Goal: Contribute content: Add original content to the website for others to see

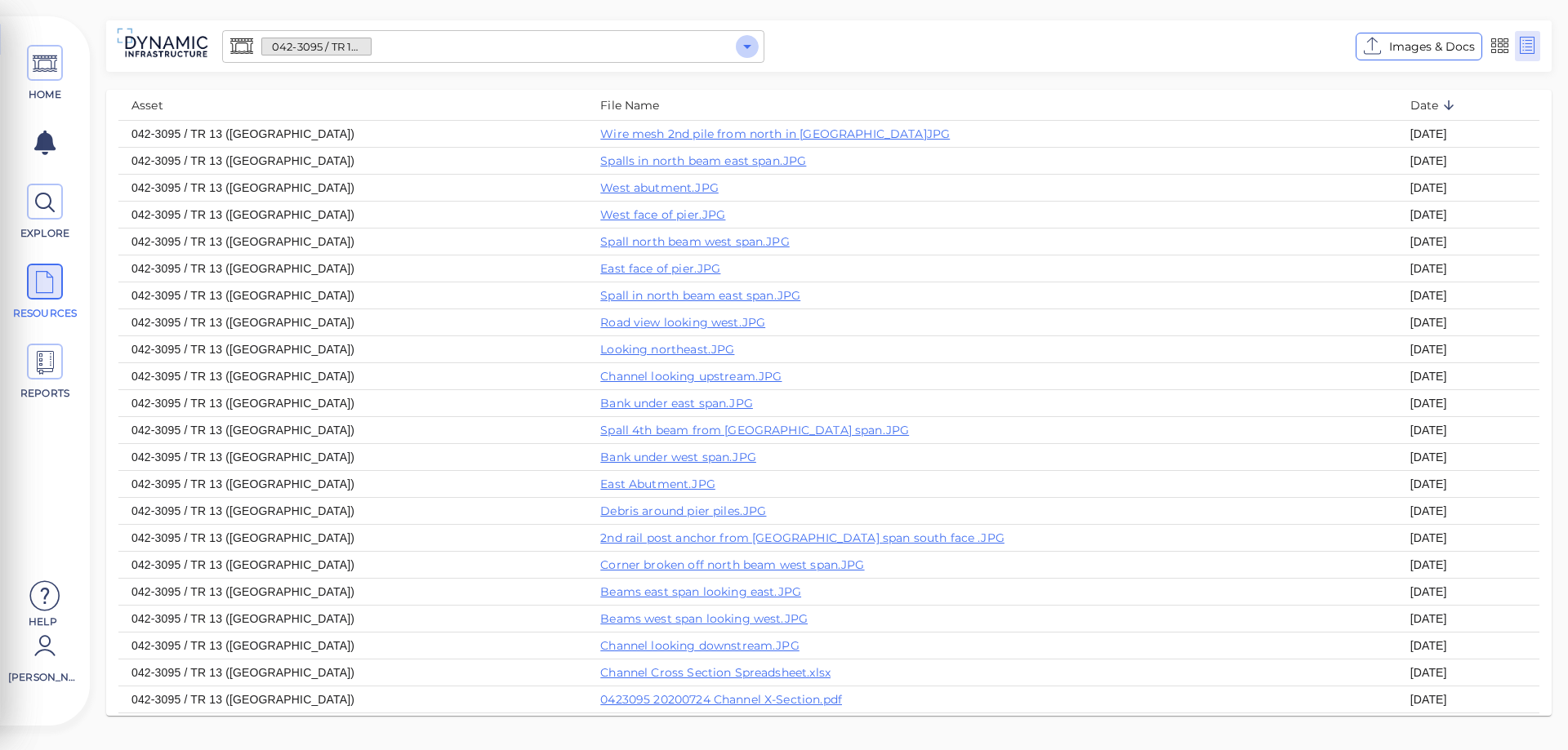
click at [745, 50] on icon "Open" at bounding box center [747, 46] width 19 height 19
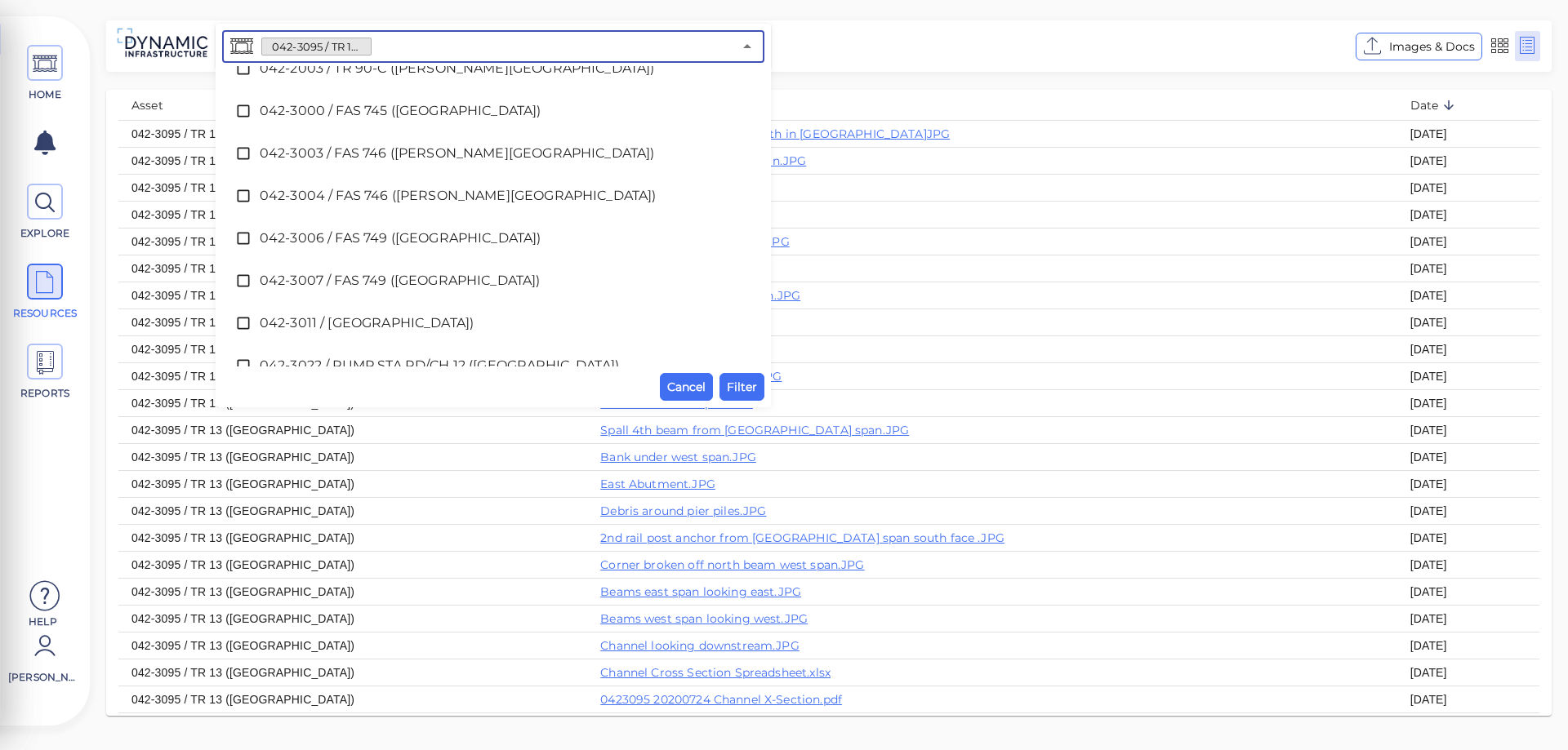
scroll to position [65, 0]
click at [247, 235] on icon at bounding box center [243, 241] width 13 height 13
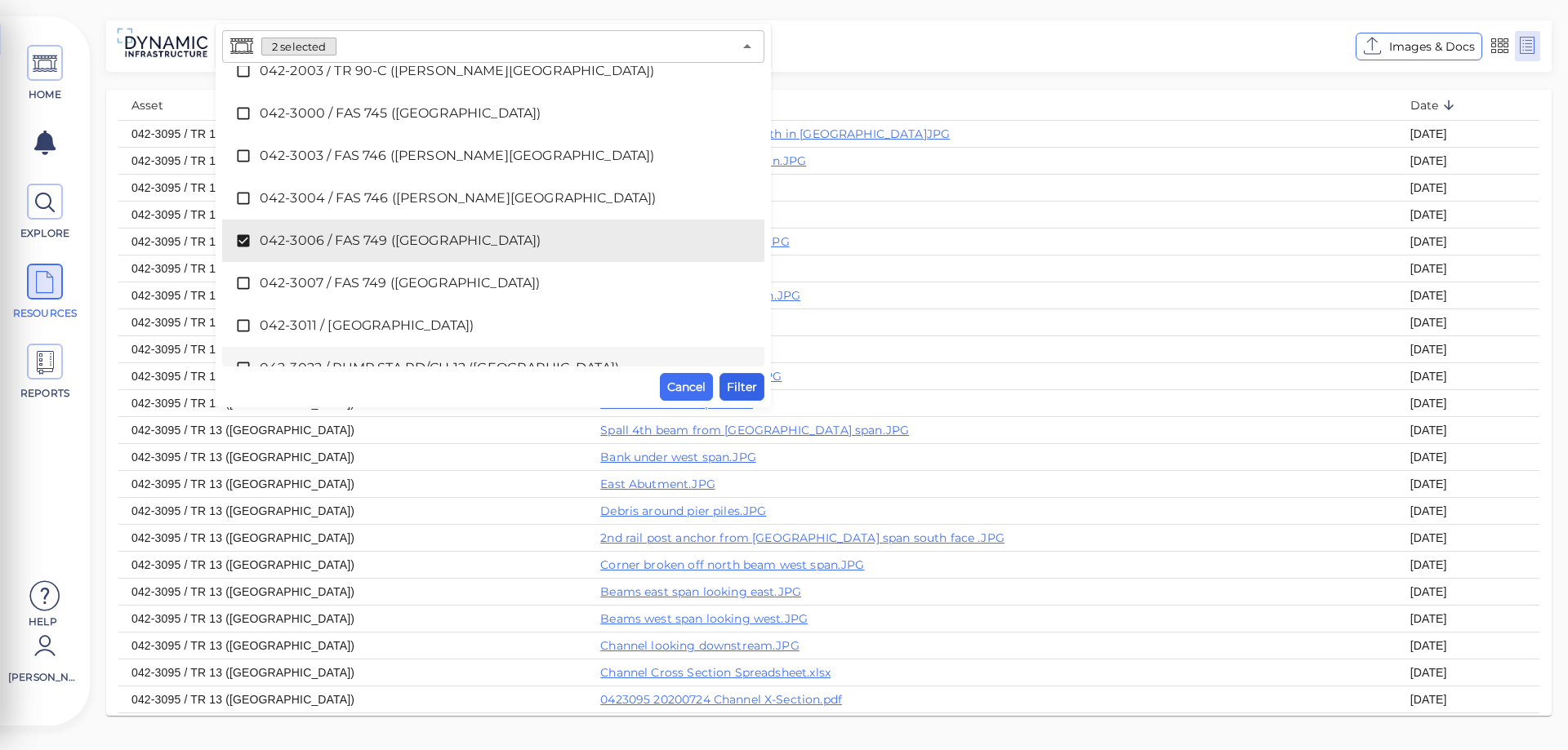
click at [741, 387] on span "Filter" at bounding box center [741, 387] width 30 height 19
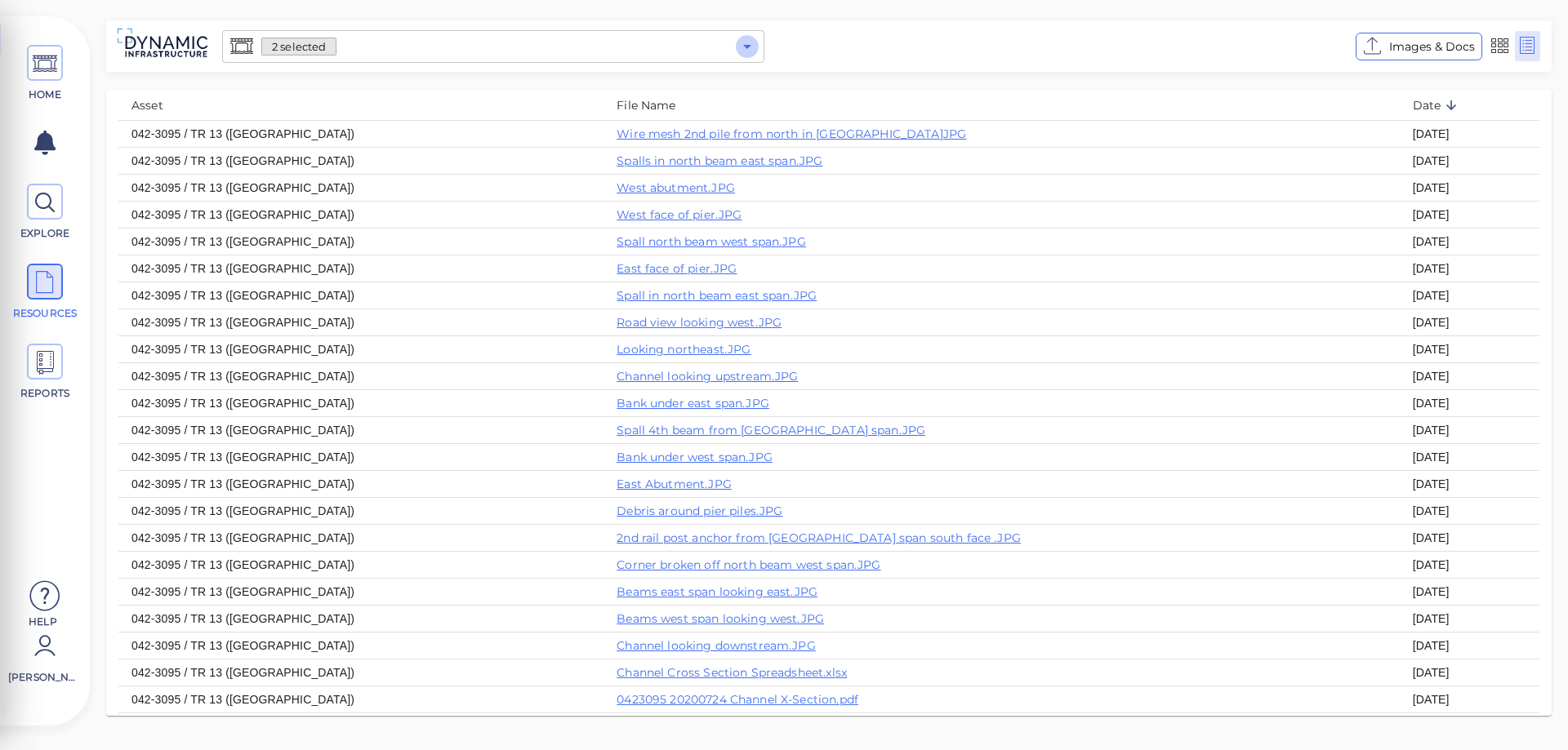
click at [749, 45] on icon "Open" at bounding box center [747, 46] width 19 height 19
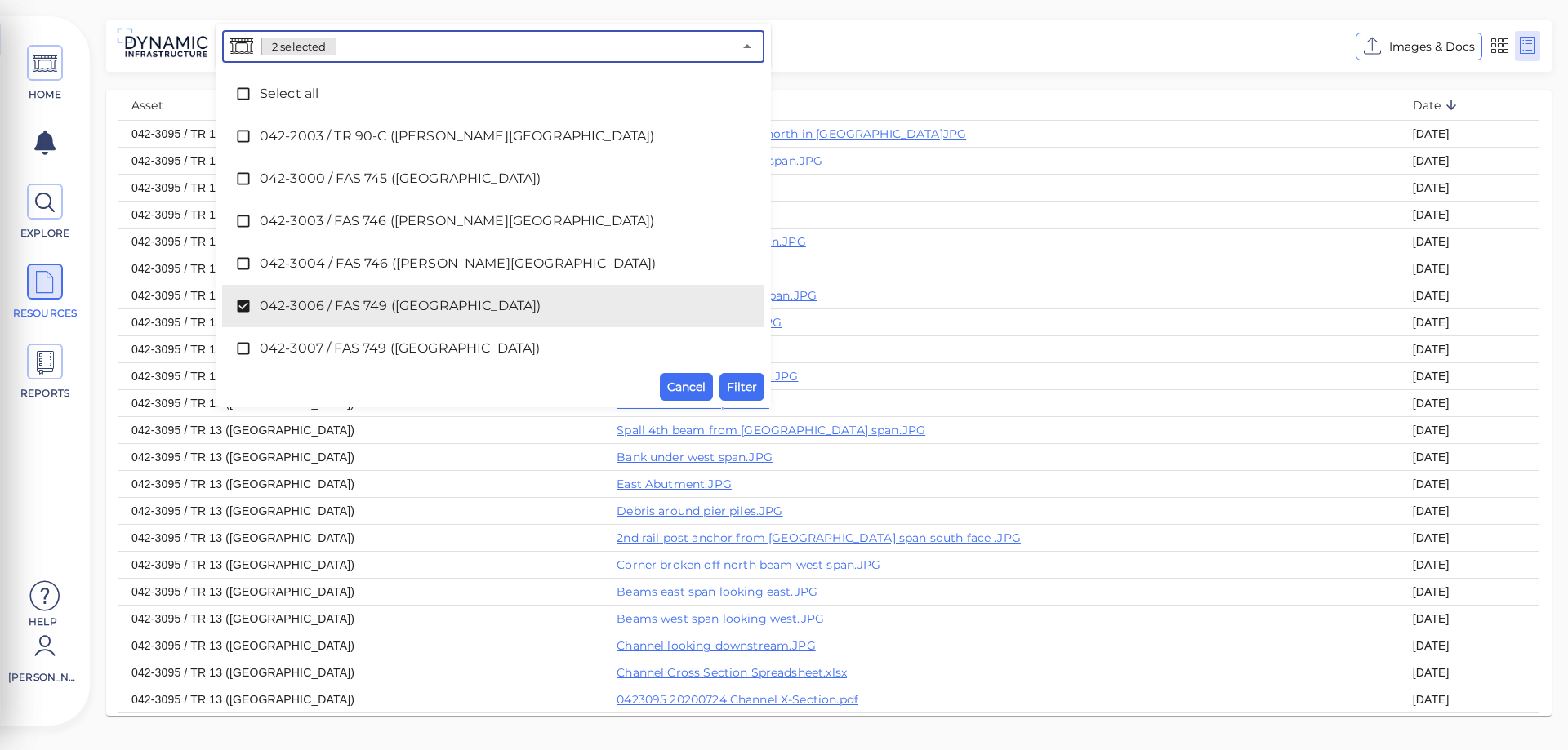
scroll to position [555, 0]
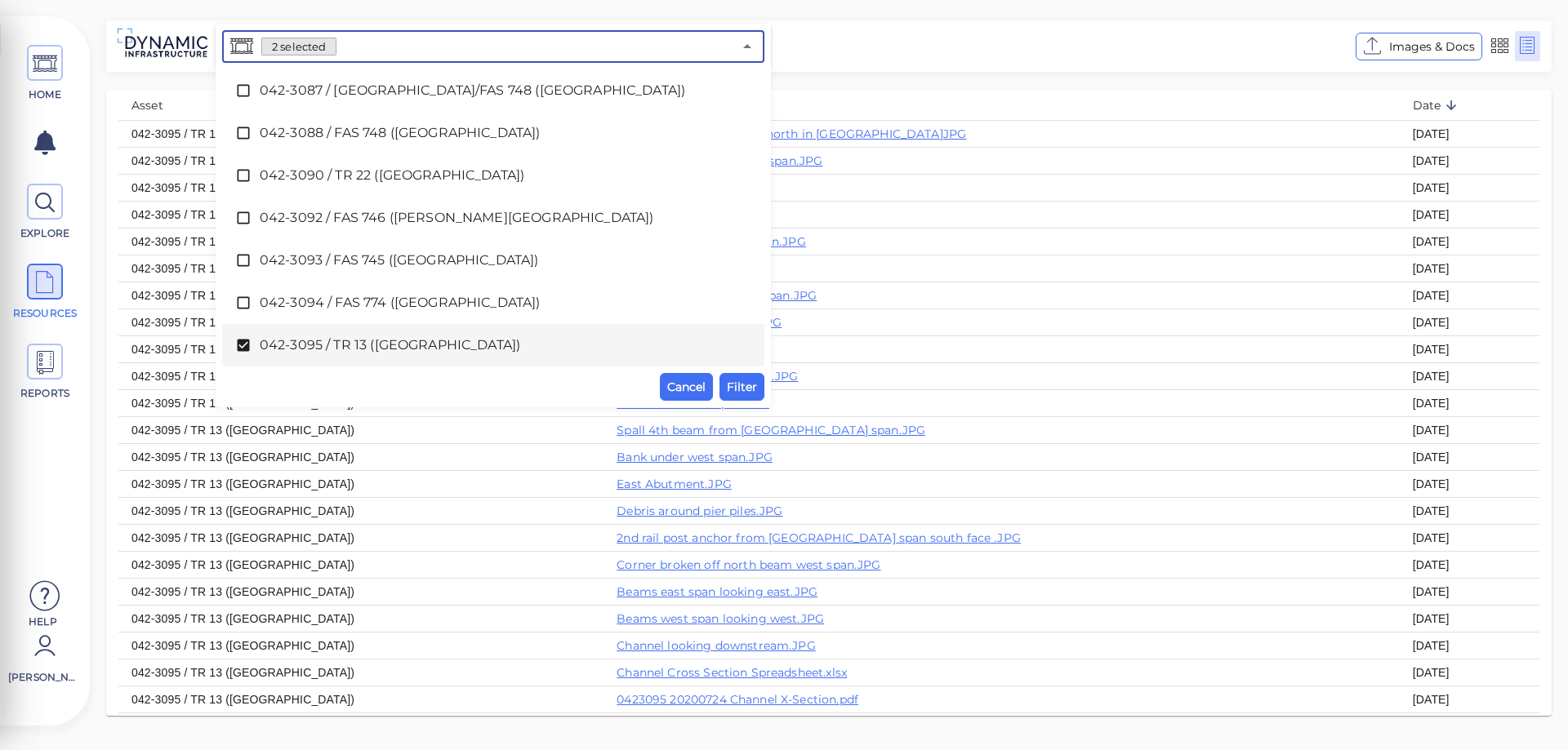
click at [243, 346] on icon at bounding box center [243, 345] width 16 height 16
click at [738, 386] on span "Filter" at bounding box center [741, 387] width 30 height 19
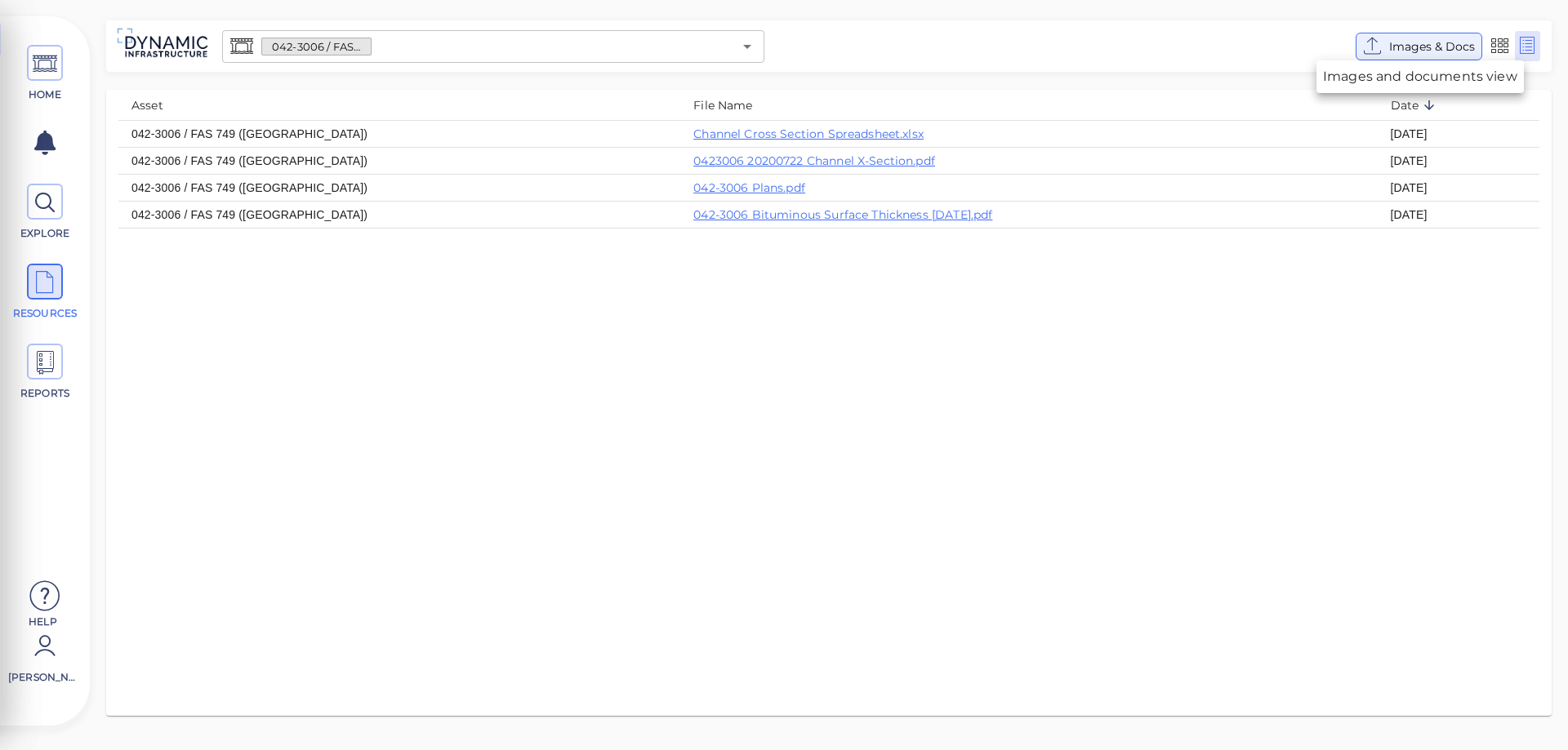
click at [1415, 45] on span "Images & Docs" at bounding box center [1432, 46] width 86 height 19
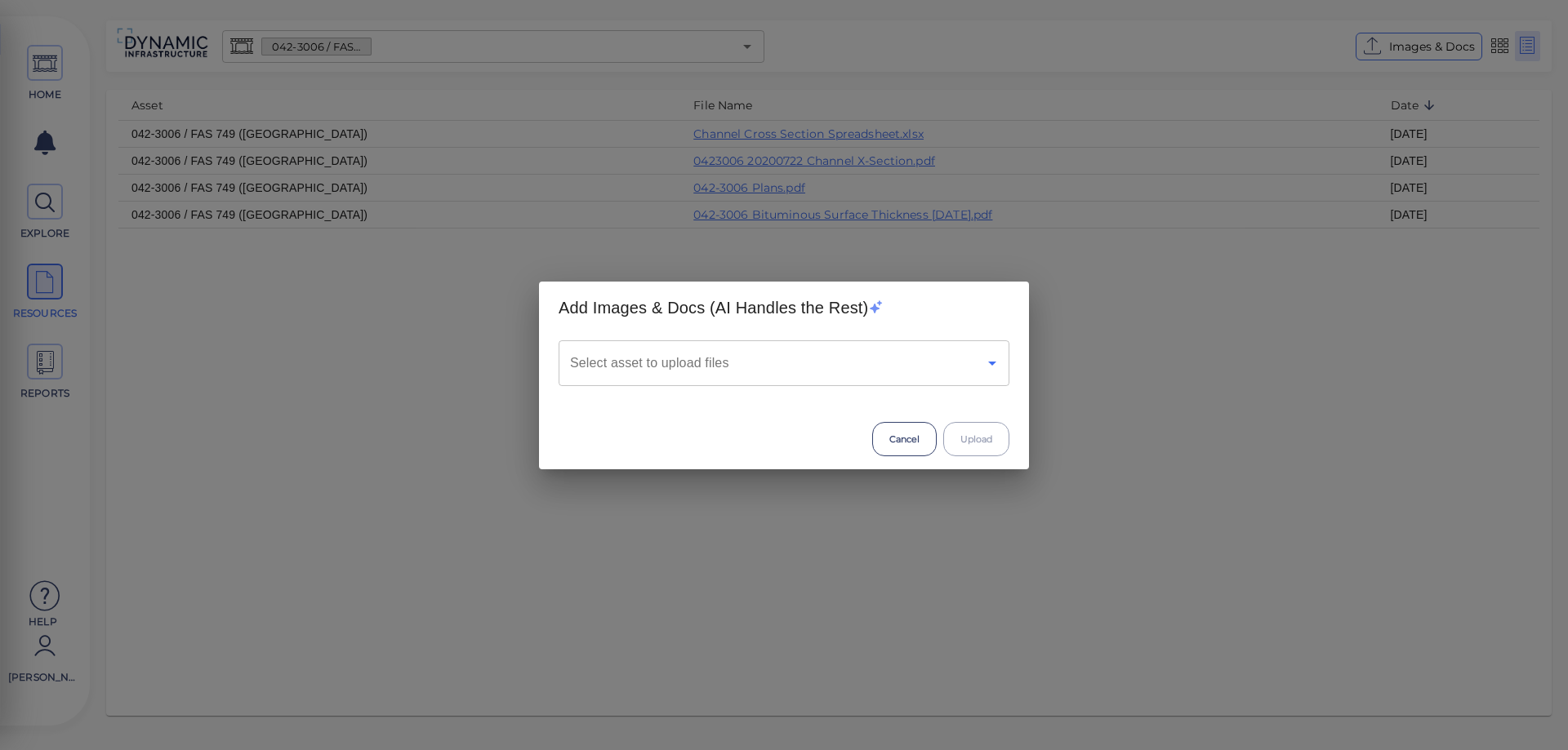
click at [991, 362] on icon "Open" at bounding box center [992, 364] width 8 height 4
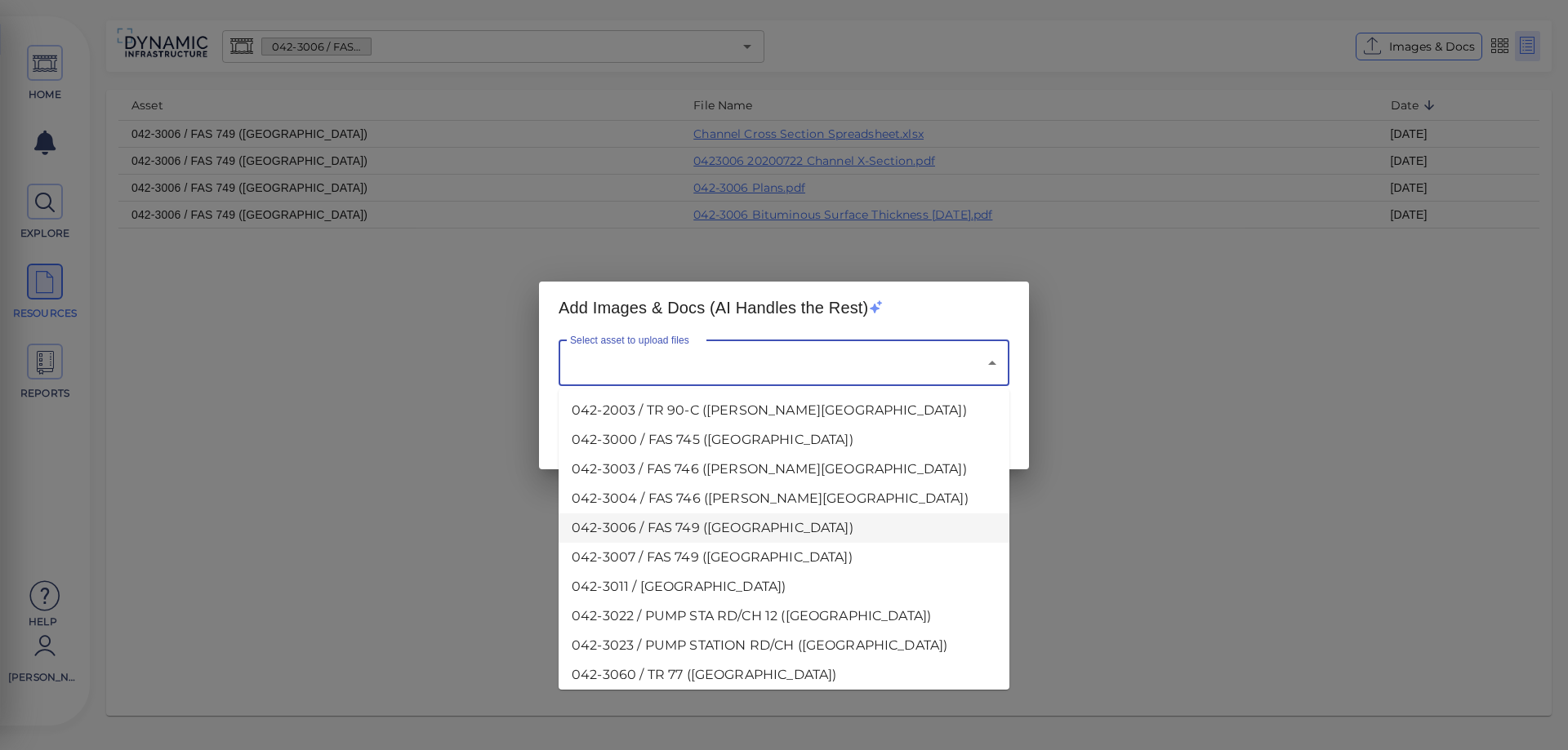
click at [632, 529] on li "042-3006 / FAS 749 ([GEOGRAPHIC_DATA])" at bounding box center [784, 528] width 451 height 29
type input "042-3006 / FAS 749 ([GEOGRAPHIC_DATA])"
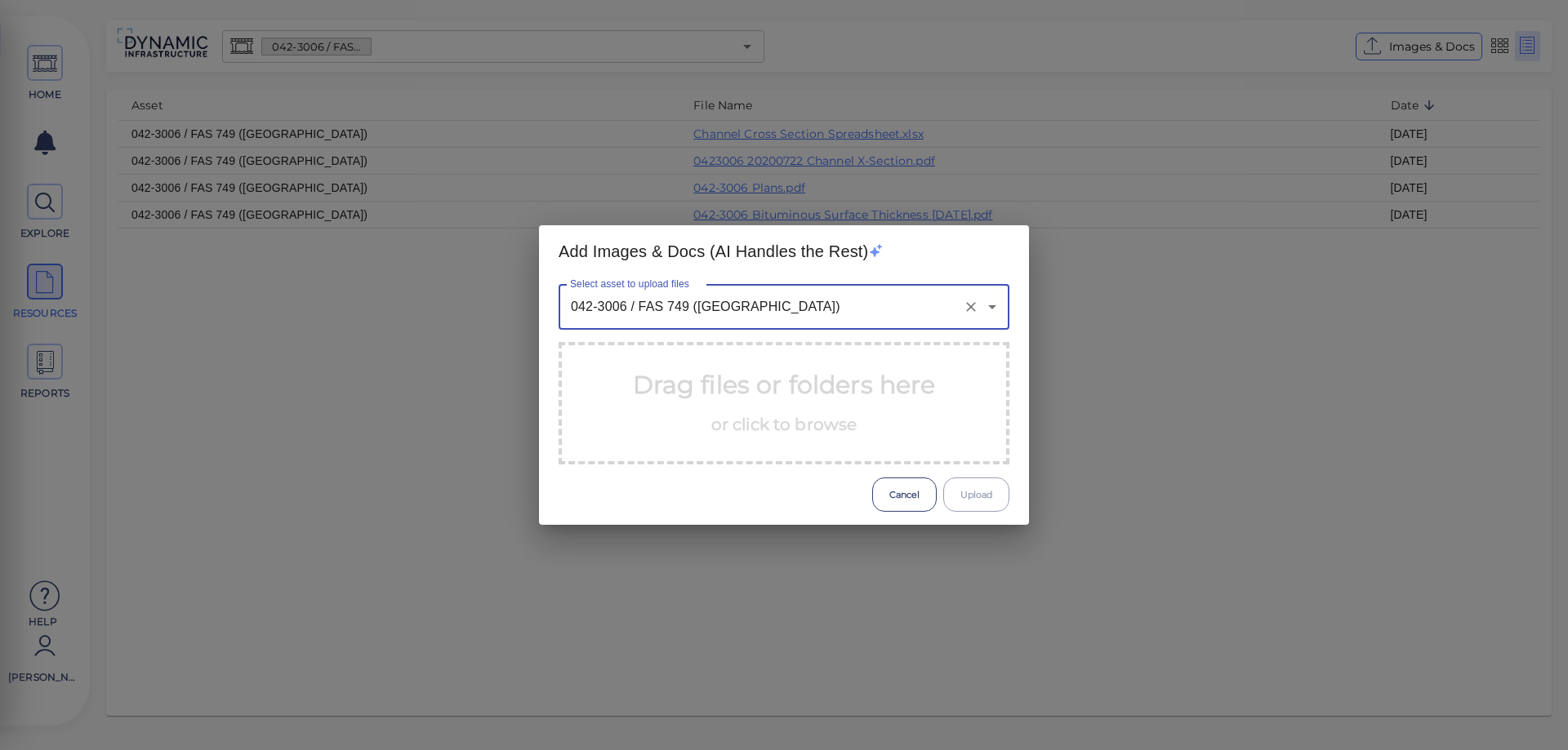
click at [725, 424] on span "or click to browse" at bounding box center [784, 425] width 146 height 19
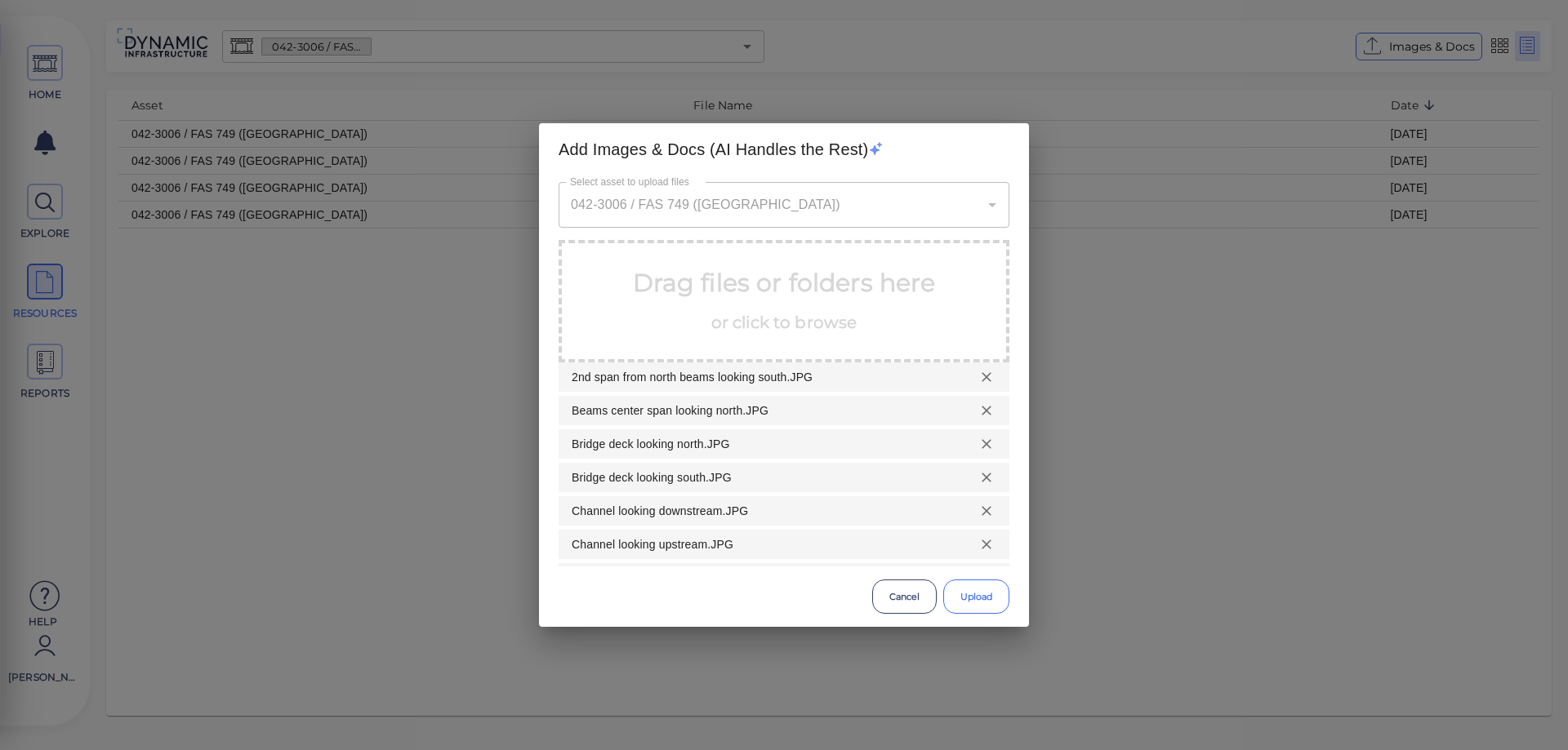
click at [974, 598] on button "Upload" at bounding box center [976, 596] width 66 height 34
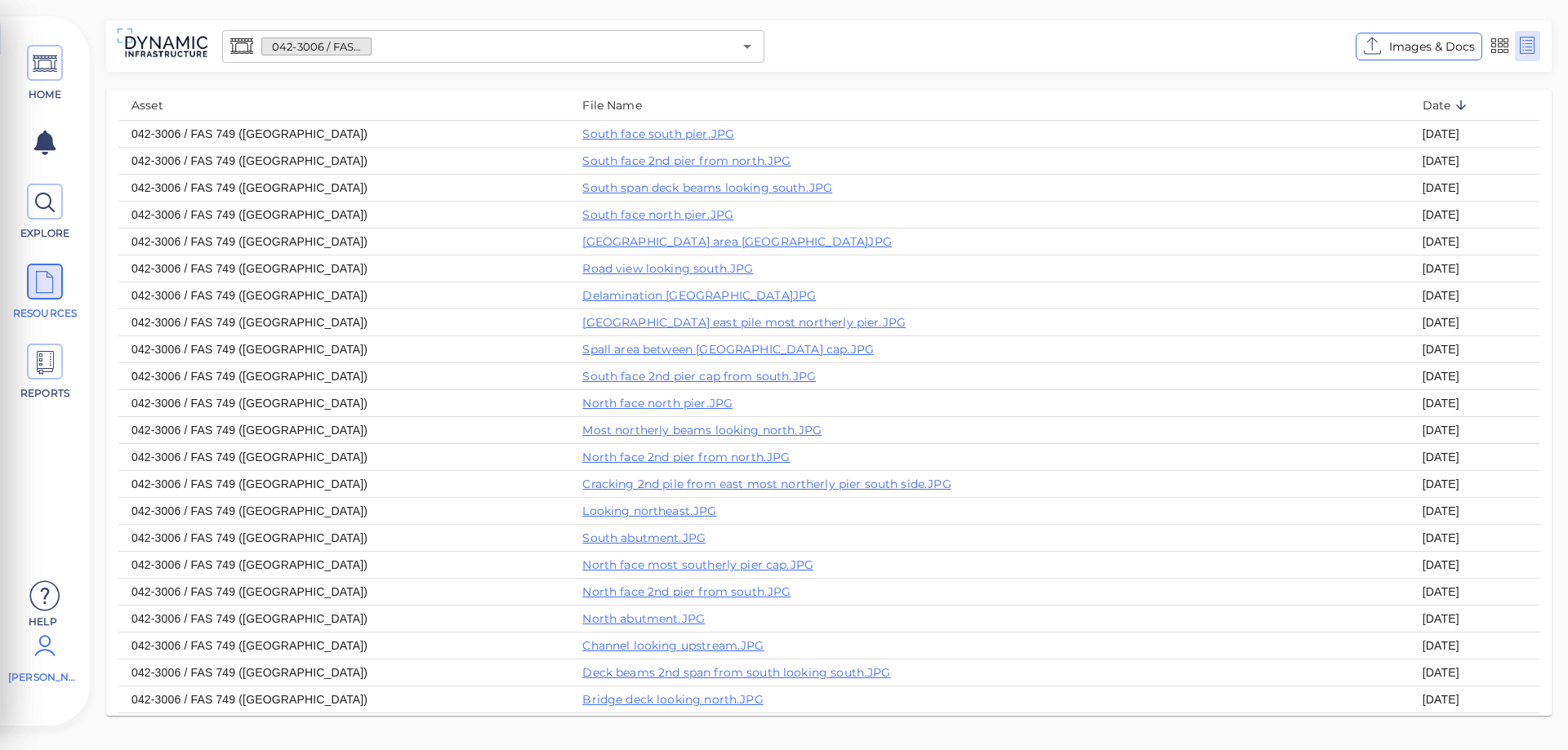
click at [51, 660] on icon at bounding box center [45, 645] width 33 height 49
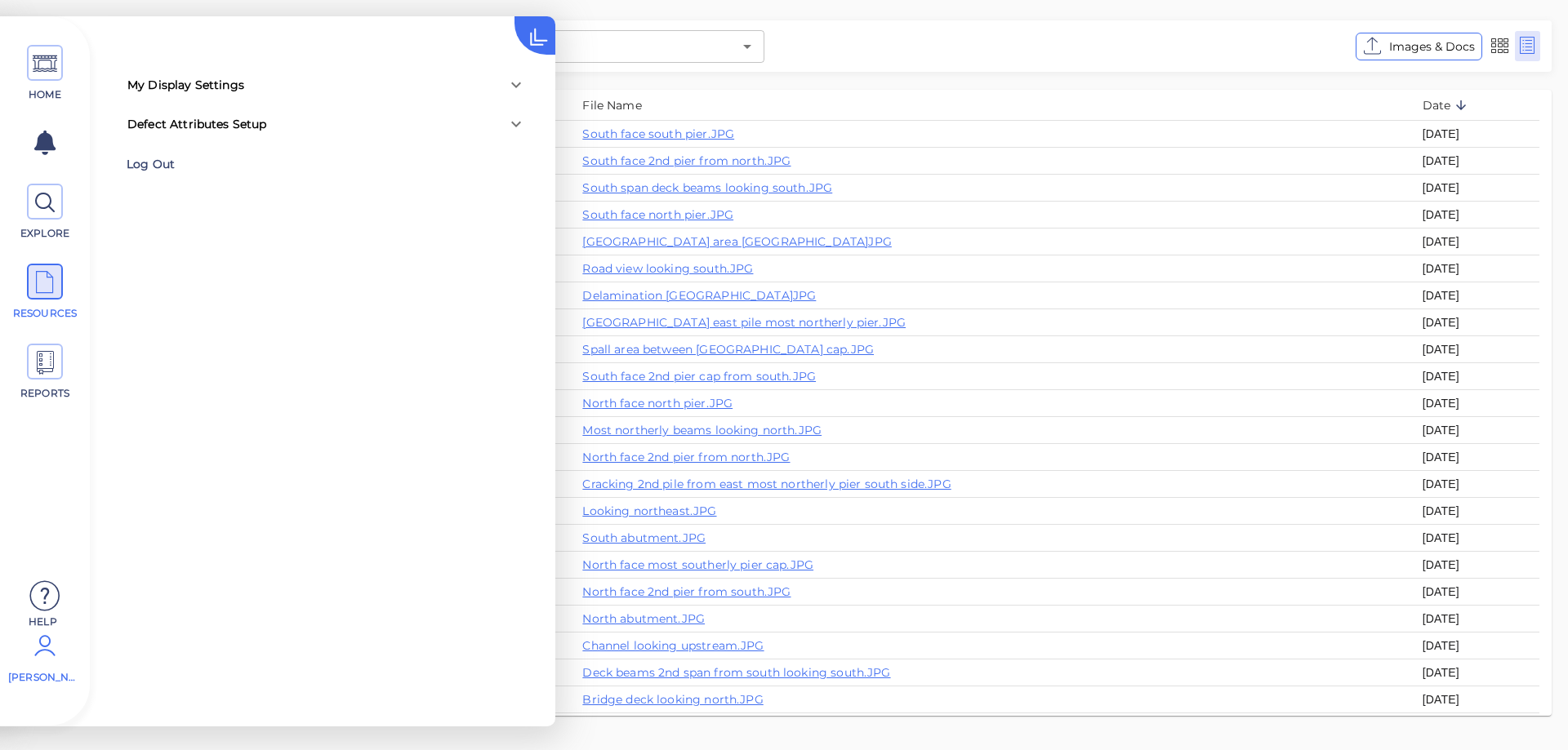
click at [145, 162] on div "Log Out" at bounding box center [232, 165] width 212 height 25
